Goal: Task Accomplishment & Management: Use online tool/utility

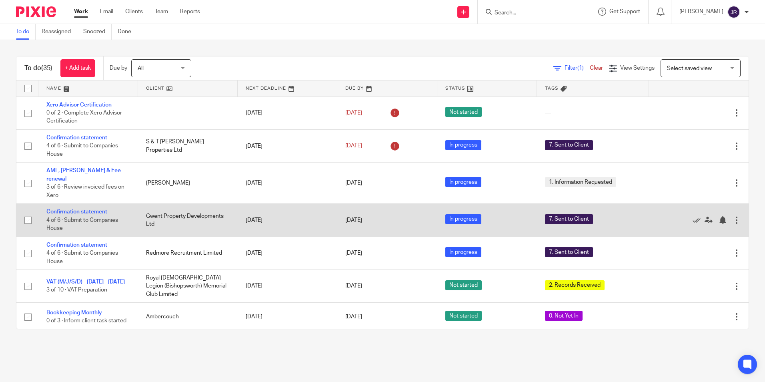
click at [90, 209] on link "Confirmation statement" at bounding box center [76, 212] width 61 height 6
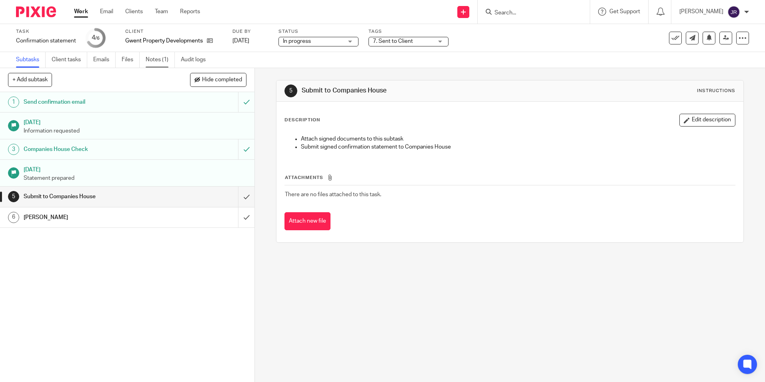
click at [152, 60] on link "Notes (1)" at bounding box center [160, 60] width 29 height 16
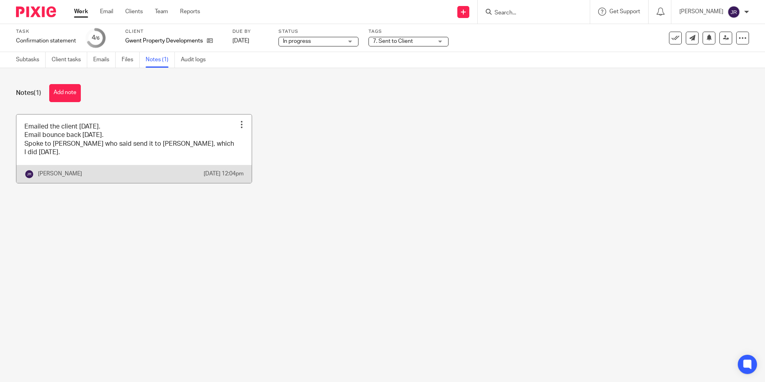
click at [192, 161] on link at bounding box center [133, 148] width 235 height 68
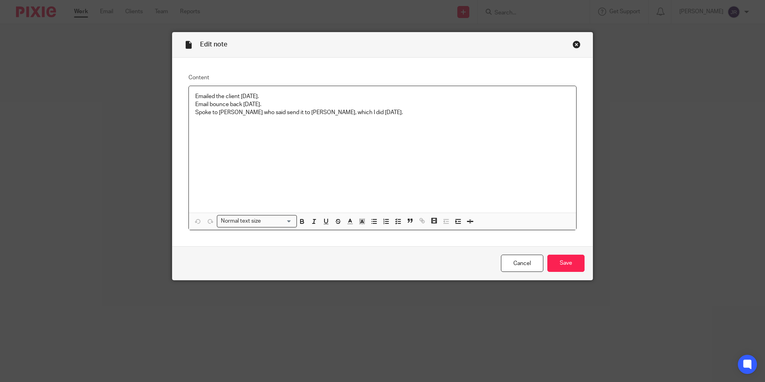
click at [408, 114] on p "Spoke to James S who said send it to Louise Frampton, which I did 13/10/25." at bounding box center [382, 112] width 374 height 8
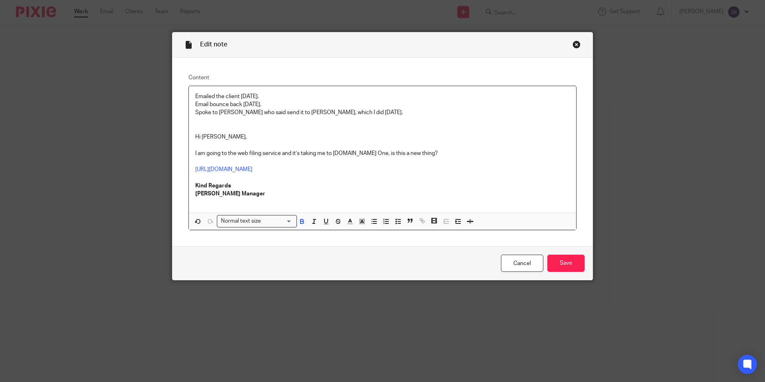
click at [195, 132] on p at bounding box center [382, 129] width 374 height 8
click at [195, 127] on p at bounding box center [382, 129] width 374 height 8
click at [557, 260] on input "Save" at bounding box center [565, 262] width 37 height 17
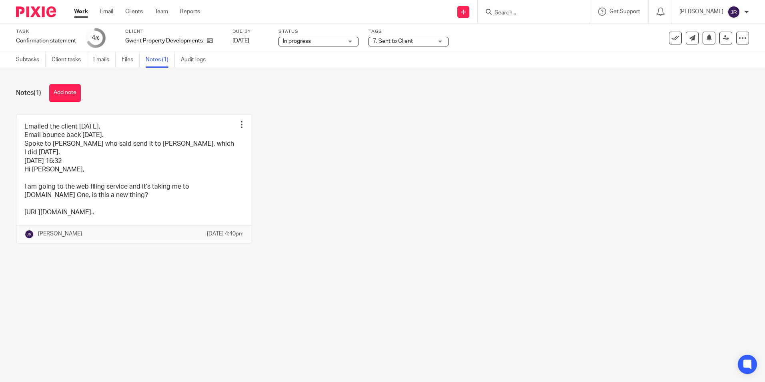
click at [78, 14] on link "Work" at bounding box center [81, 12] width 14 height 8
